Goal: Task Accomplishment & Management: Use online tool/utility

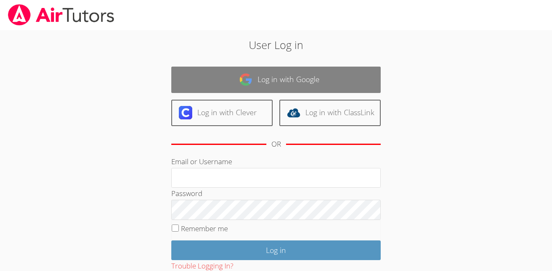
click at [234, 70] on link "Log in with Google" at bounding box center [275, 80] width 209 height 26
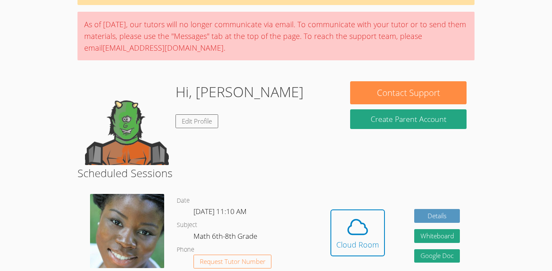
scroll to position [55, 0]
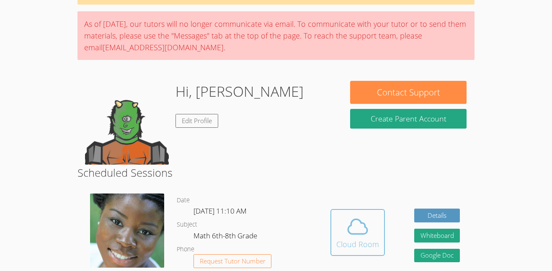
click at [360, 226] on icon at bounding box center [357, 226] width 23 height 23
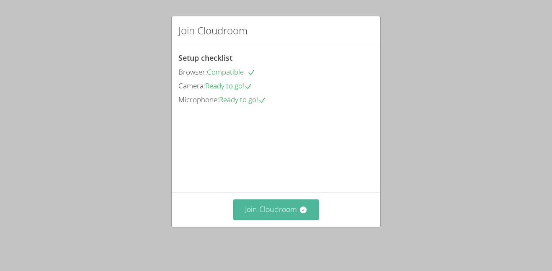
click at [303, 214] on icon at bounding box center [303, 209] width 8 height 8
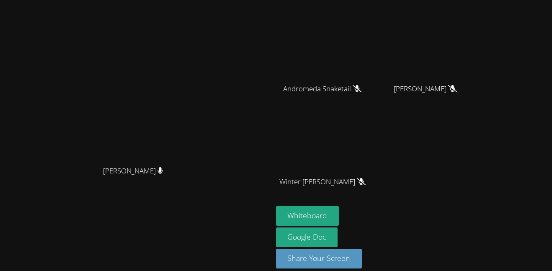
scroll to position [82, 0]
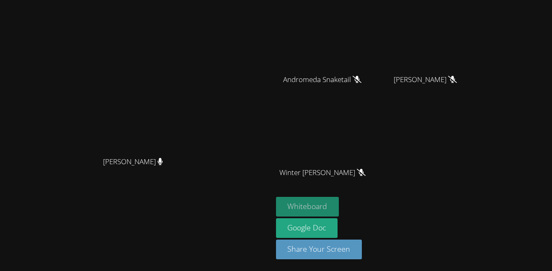
click at [339, 203] on button "Whiteboard" at bounding box center [307, 207] width 63 height 20
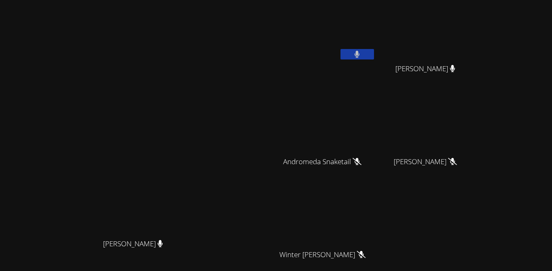
click at [374, 56] on button at bounding box center [356, 54] width 33 height 10
click at [374, 59] on button at bounding box center [356, 54] width 33 height 10
click at [375, 48] on video at bounding box center [326, 31] width 100 height 56
click at [374, 56] on button at bounding box center [356, 54] width 33 height 10
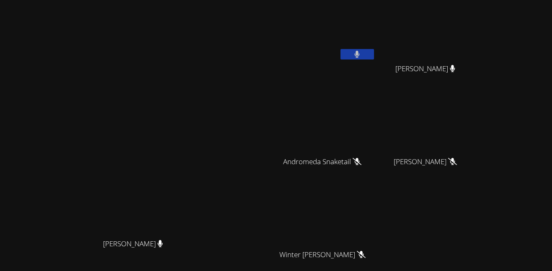
click at [374, 56] on button at bounding box center [356, 54] width 33 height 10
click at [374, 55] on button at bounding box center [356, 54] width 33 height 10
click at [361, 56] on icon at bounding box center [356, 54] width 9 height 7
click at [374, 56] on button at bounding box center [356, 54] width 33 height 10
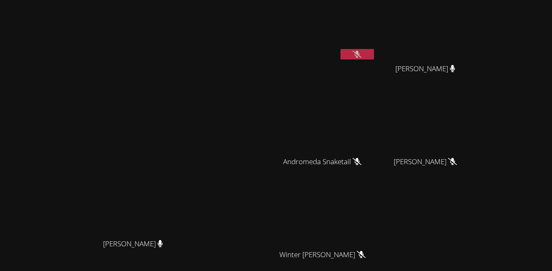
click at [361, 56] on icon at bounding box center [356, 54] width 9 height 7
click at [374, 56] on button at bounding box center [356, 54] width 33 height 10
click at [374, 52] on button at bounding box center [356, 54] width 33 height 10
click at [374, 53] on button at bounding box center [356, 54] width 33 height 10
click at [374, 52] on button at bounding box center [356, 54] width 33 height 10
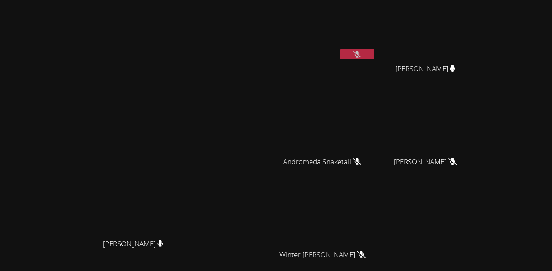
click at [374, 51] on button at bounding box center [356, 54] width 33 height 10
click at [374, 53] on button at bounding box center [356, 54] width 33 height 10
click at [375, 47] on video at bounding box center [326, 31] width 100 height 56
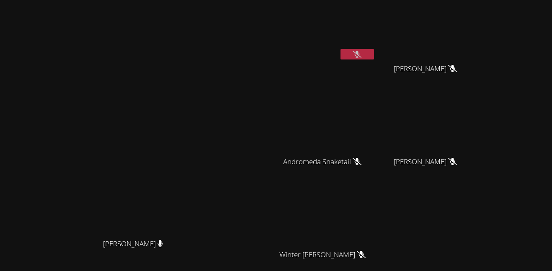
click at [374, 49] on button at bounding box center [356, 54] width 33 height 10
click at [374, 50] on button at bounding box center [356, 54] width 33 height 10
click at [374, 59] on div at bounding box center [356, 55] width 33 height 13
click at [374, 58] on button at bounding box center [356, 54] width 33 height 10
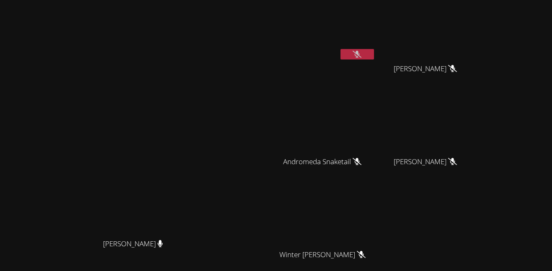
click at [374, 51] on button at bounding box center [356, 54] width 33 height 10
click at [374, 49] on button at bounding box center [356, 54] width 33 height 10
click at [375, 48] on video at bounding box center [326, 31] width 100 height 56
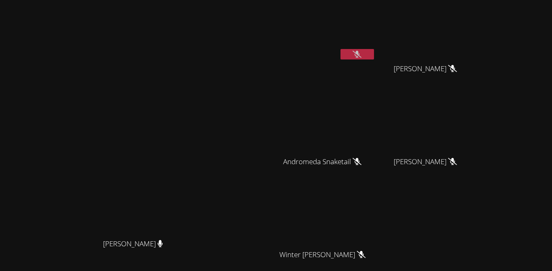
click at [374, 49] on button at bounding box center [356, 54] width 33 height 10
click at [361, 55] on icon at bounding box center [356, 54] width 9 height 7
click at [374, 50] on button at bounding box center [356, 54] width 33 height 10
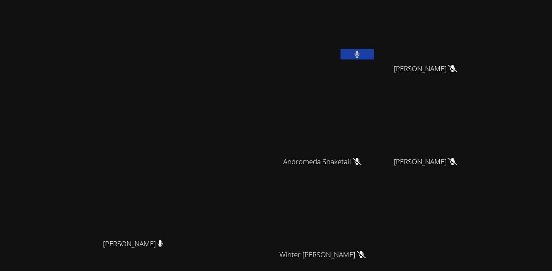
click at [374, 50] on button at bounding box center [356, 54] width 33 height 10
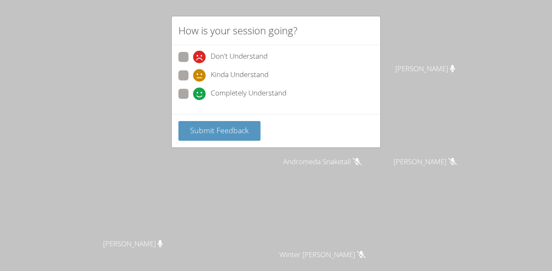
click at [235, 85] on div "Kinda Understand" at bounding box center [275, 77] width 195 height 15
click at [237, 90] on span "Completely Understand" at bounding box center [248, 93] width 76 height 13
click at [200, 90] on input "Completely Understand" at bounding box center [196, 92] width 7 height 7
radio input "true"
click at [238, 124] on button "Submit Feedback" at bounding box center [219, 131] width 82 height 20
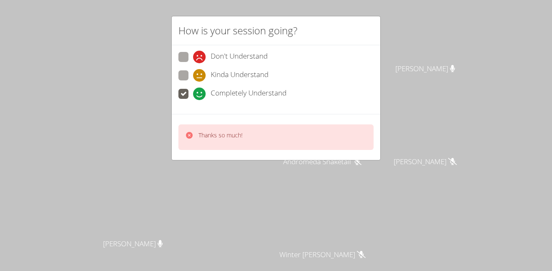
click at [424, 66] on div "How is your session going? Don't Understand Kinda Understand Completely Underst…" at bounding box center [276, 135] width 552 height 271
click at [426, 51] on div "How is your session going? Don't Understand Kinda Understand Completely Underst…" at bounding box center [276, 135] width 552 height 271
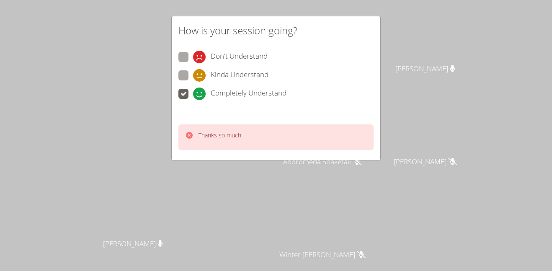
click at [361, 51] on icon at bounding box center [356, 54] width 9 height 7
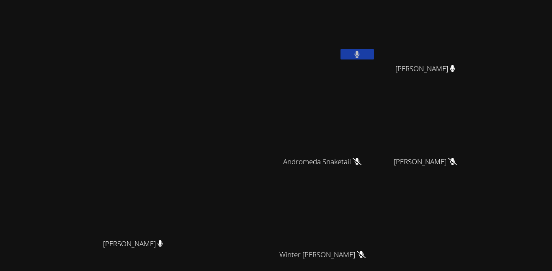
click at [359, 51] on icon at bounding box center [356, 54] width 5 height 7
click at [361, 52] on icon at bounding box center [356, 54] width 9 height 7
click at [374, 51] on button at bounding box center [356, 54] width 33 height 10
click at [374, 52] on button at bounding box center [356, 54] width 33 height 10
